Goal: Task Accomplishment & Management: Complete application form

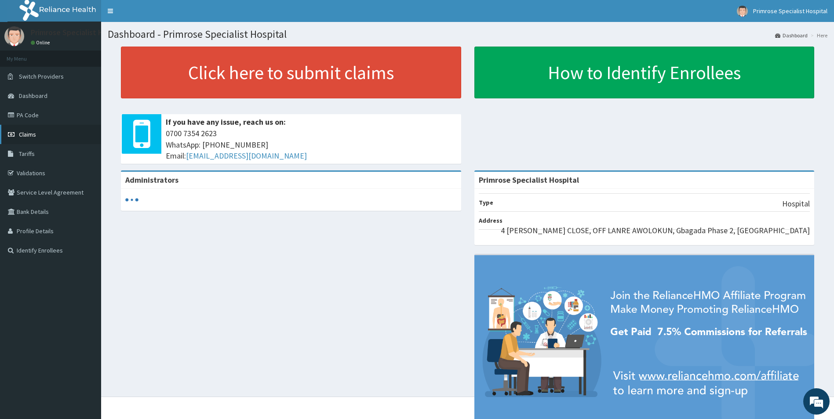
click at [25, 135] on span "Claims" at bounding box center [27, 135] width 17 height 8
click at [33, 135] on span "Claims" at bounding box center [27, 135] width 17 height 8
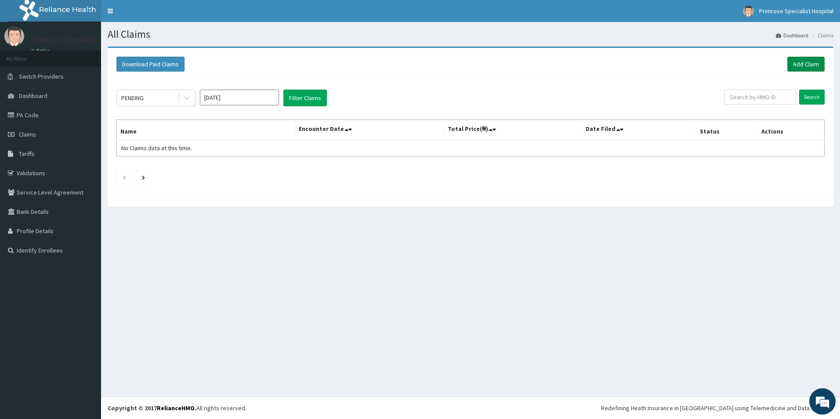
click at [801, 68] on link "Add Claim" at bounding box center [806, 64] width 37 height 15
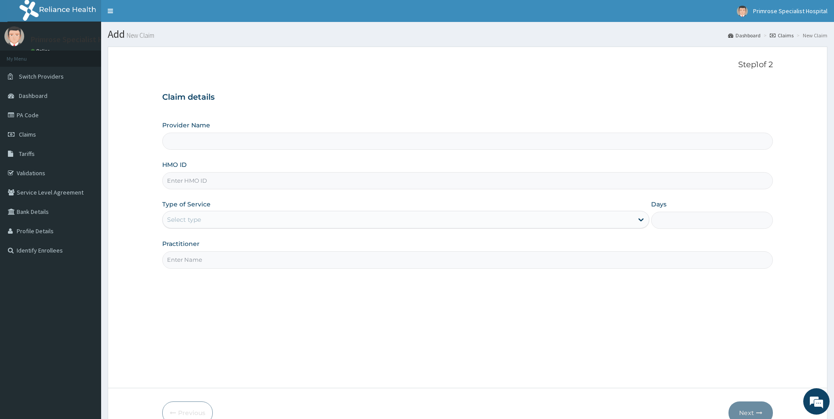
type input "Primrose Specialist Hospital"
